Goal: Information Seeking & Learning: Learn about a topic

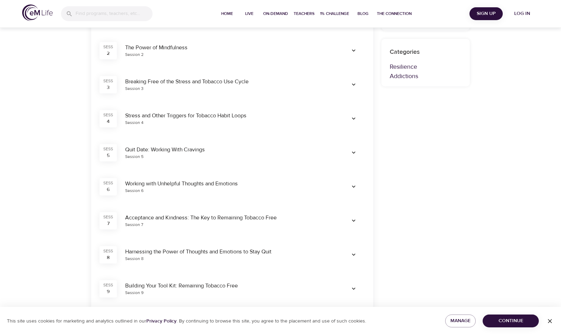
scroll to position [220, 0]
click at [355, 47] on icon "button" at bounding box center [353, 50] width 7 height 7
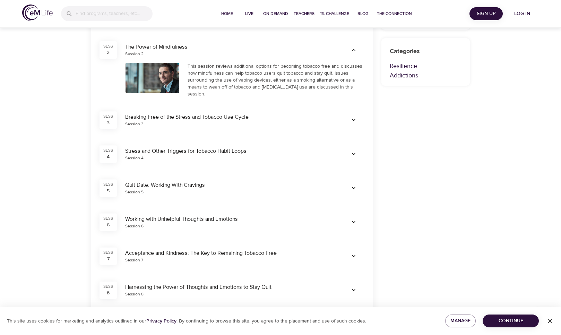
click at [36, 116] on div "Live Programs QuitSmart ™ Mindfully QuitSmart ™ Mindfully Live Program 11 Sessi…" at bounding box center [280, 193] width 561 height 827
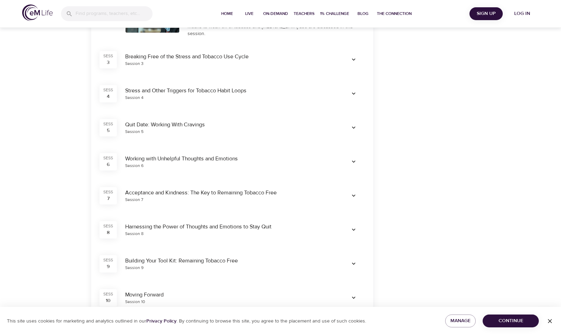
scroll to position [282, 0]
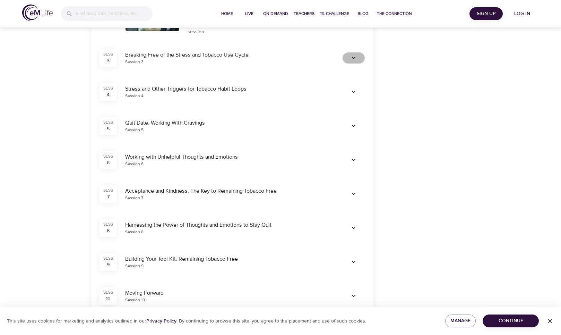
click at [354, 54] on icon "button" at bounding box center [353, 57] width 7 height 7
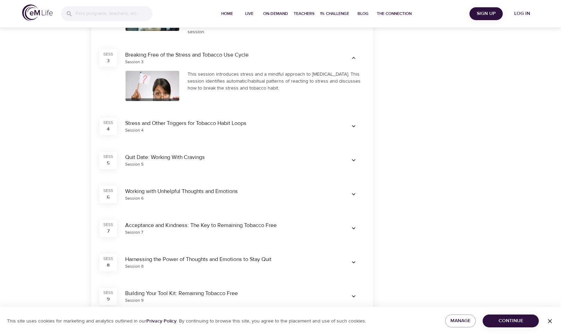
click at [357, 123] on icon "button" at bounding box center [353, 126] width 7 height 7
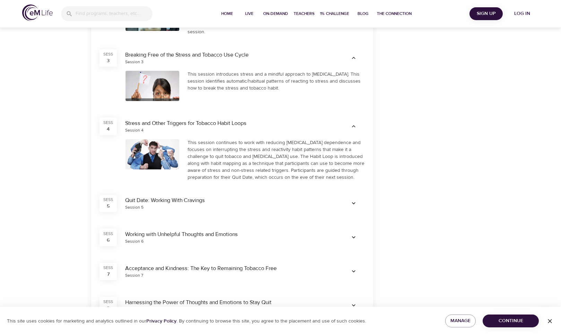
click at [351, 200] on icon "button" at bounding box center [353, 203] width 7 height 7
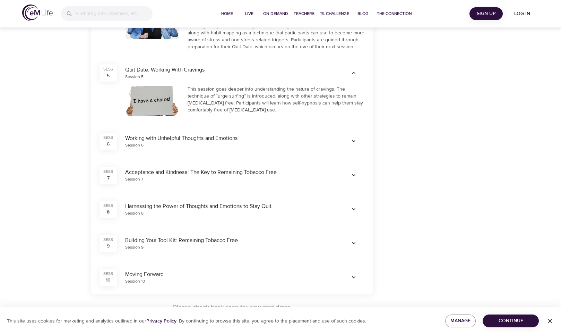
scroll to position [411, 0]
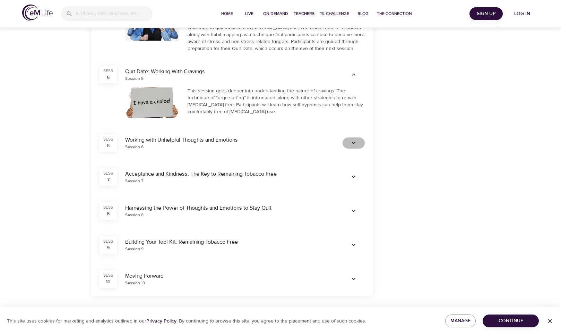
click at [355, 140] on icon "button" at bounding box center [353, 143] width 7 height 7
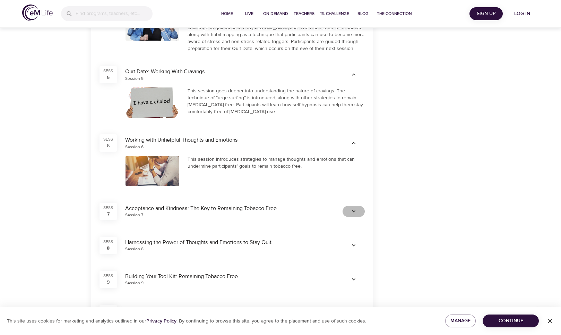
click at [353, 210] on icon "button" at bounding box center [353, 211] width 3 height 2
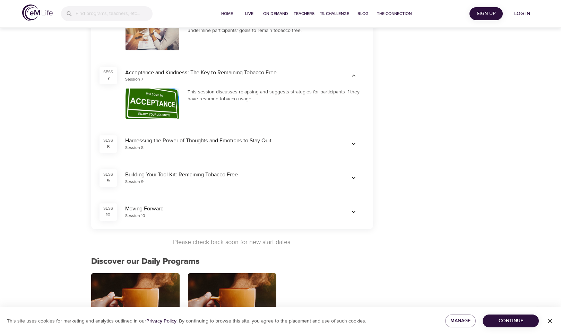
scroll to position [549, 0]
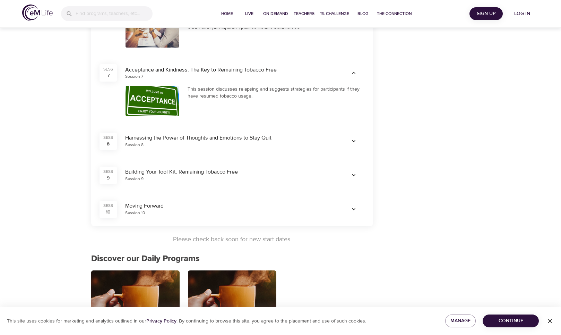
click at [356, 139] on icon "button" at bounding box center [353, 141] width 7 height 7
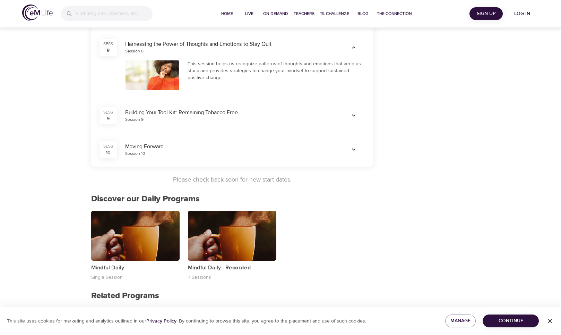
scroll to position [645, 0]
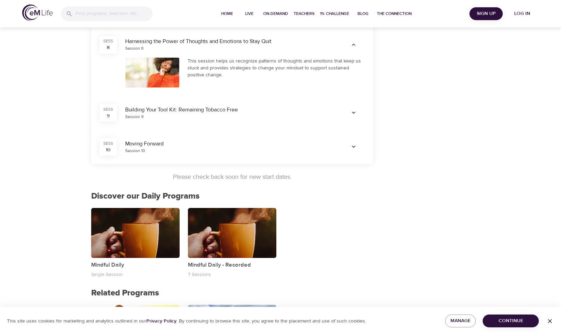
click at [353, 107] on button "button" at bounding box center [354, 112] width 22 height 11
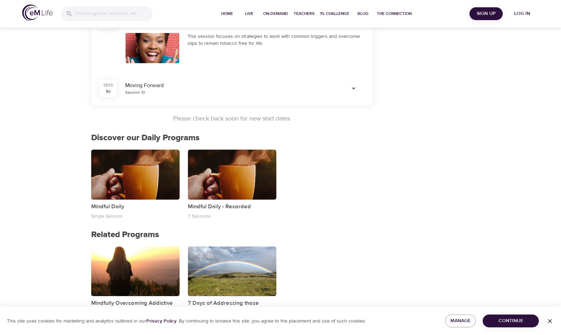
scroll to position [738, 0]
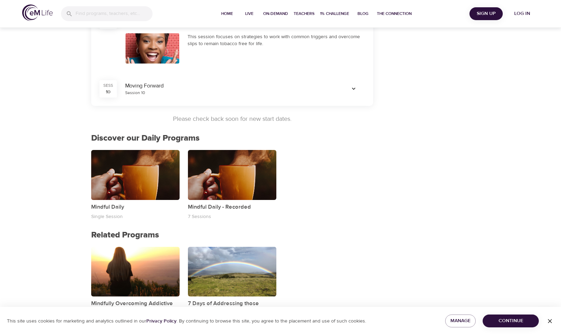
click at [354, 86] on icon "button" at bounding box center [353, 88] width 7 height 7
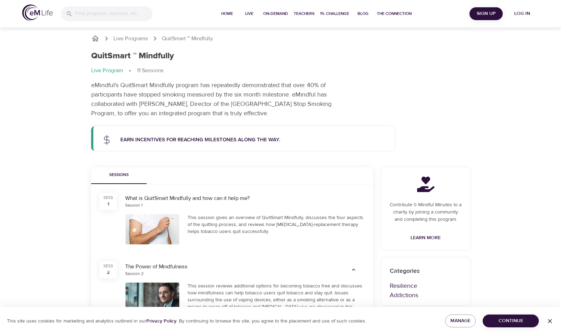
scroll to position [0, 0]
click at [452, 65] on div "QuitSmart ™ Mindfully Live Program 11 Sessions eMindful's QuitSmart Mindfully p…" at bounding box center [280, 84] width 387 height 75
click at [550, 321] on icon "button" at bounding box center [550, 321] width 7 height 7
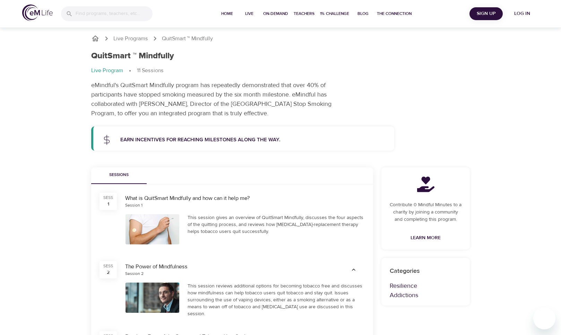
click at [339, 14] on span "1% Challenge" at bounding box center [334, 13] width 29 height 7
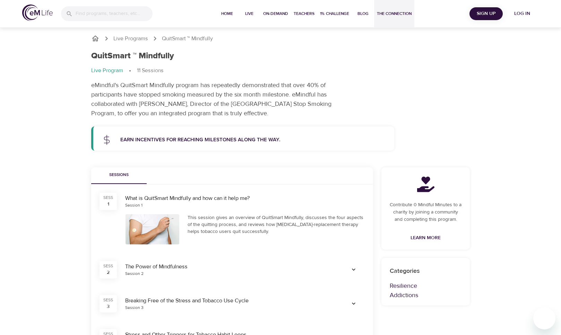
click at [394, 12] on span "The Connection" at bounding box center [394, 13] width 35 height 7
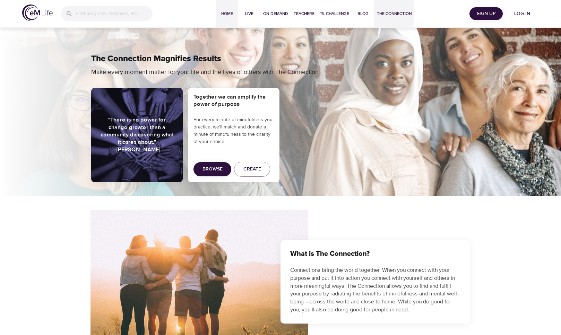
click at [227, 13] on span "Home" at bounding box center [227, 13] width 17 height 7
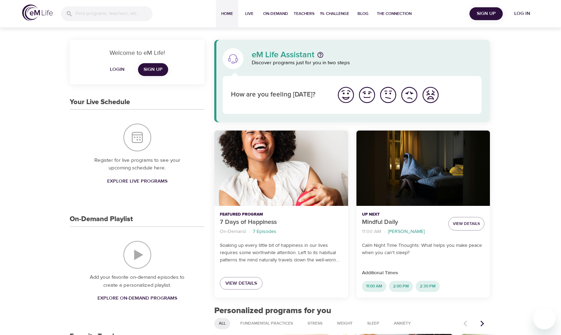
click at [93, 10] on input "search" at bounding box center [114, 14] width 76 height 15
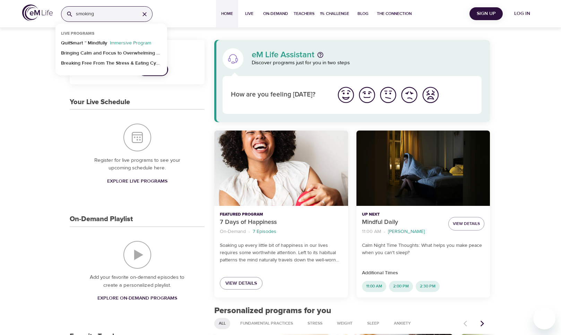
type input "smoking"
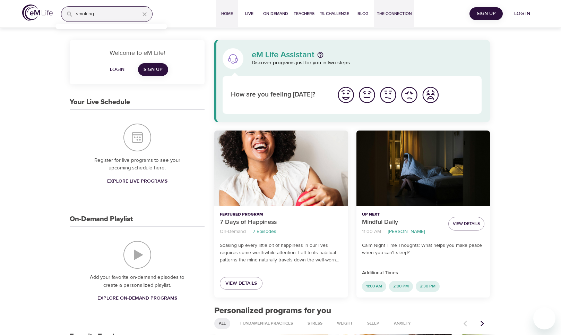
click at [395, 9] on button "The Connection" at bounding box center [394, 14] width 40 height 28
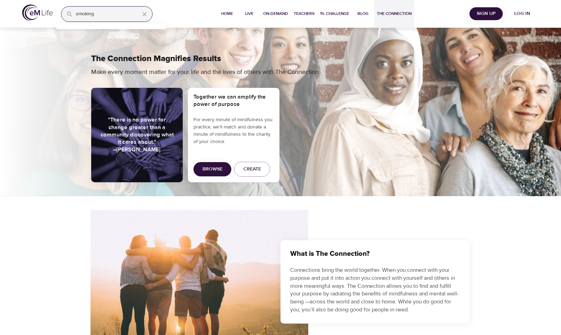
click at [36, 7] on img at bounding box center [37, 13] width 31 height 16
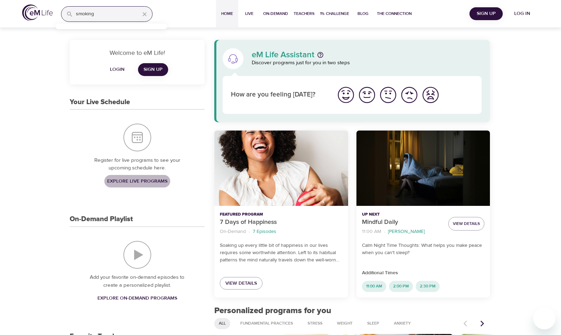
click at [136, 178] on span "Explore Live Programs" at bounding box center [137, 181] width 60 height 9
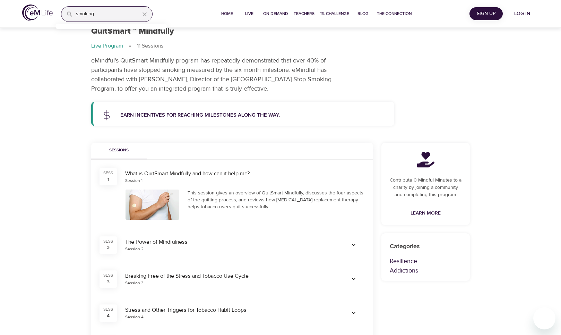
scroll to position [25, 0]
click at [105, 46] on p "Live Program" at bounding box center [107, 46] width 32 height 8
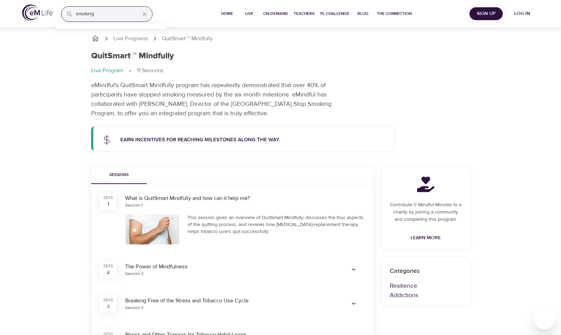
scroll to position [0, 0]
drag, startPoint x: 91, startPoint y: 85, endPoint x: 199, endPoint y: 85, distance: 108.3
click at [199, 85] on div "QuitSmart ™ Mindfully Live Program 11 Sessions eMindful's QuitSmart Mindfully p…" at bounding box center [280, 84] width 387 height 75
